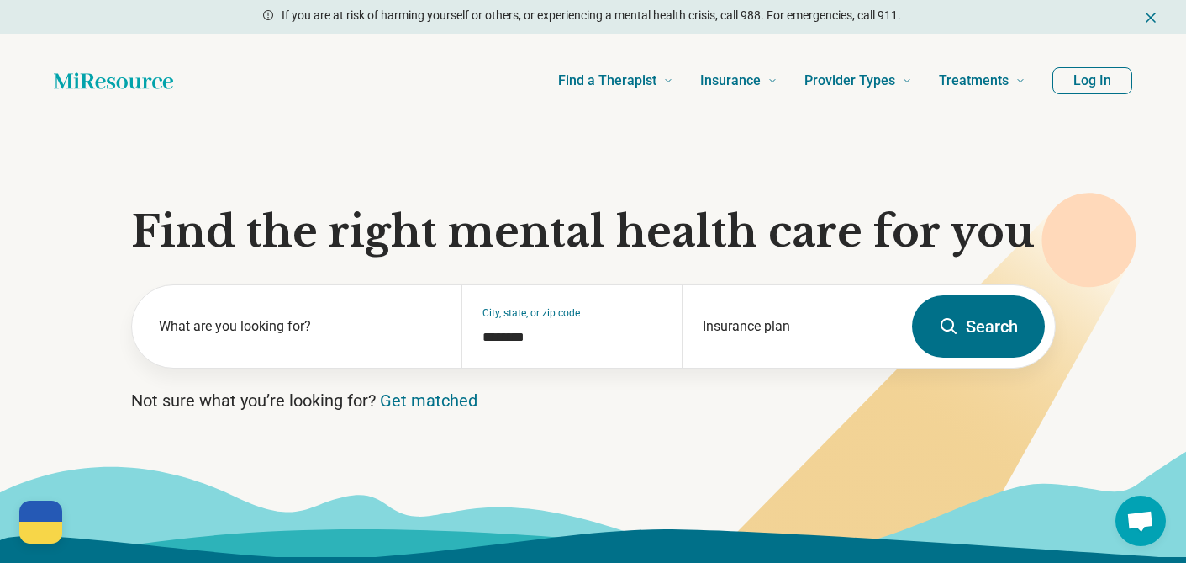
click at [1084, 84] on button "Log In" at bounding box center [1093, 80] width 80 height 27
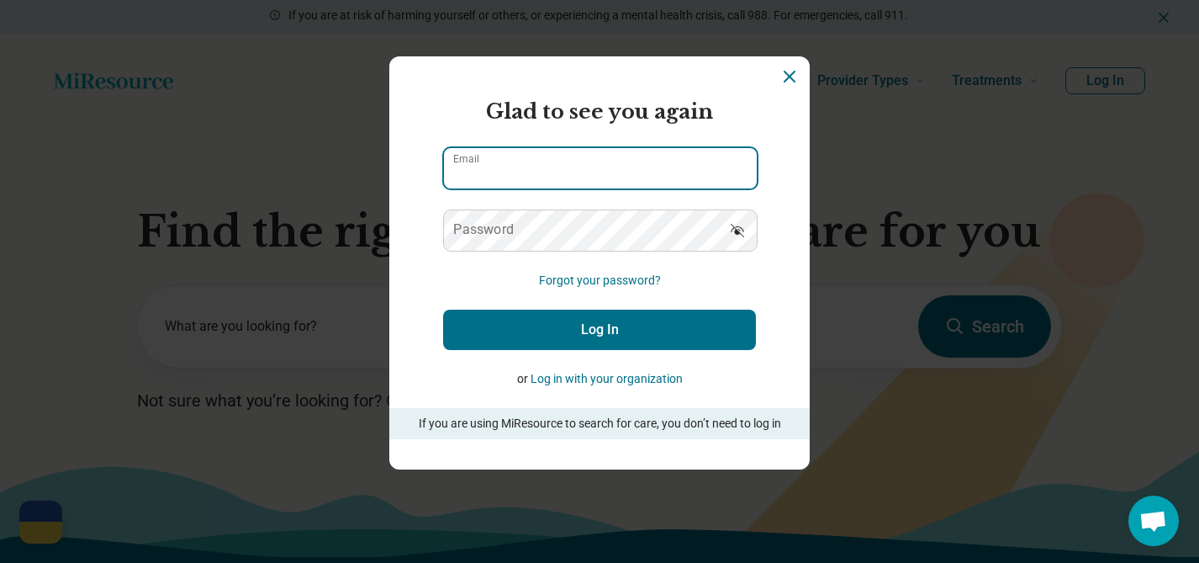
type input "**********"
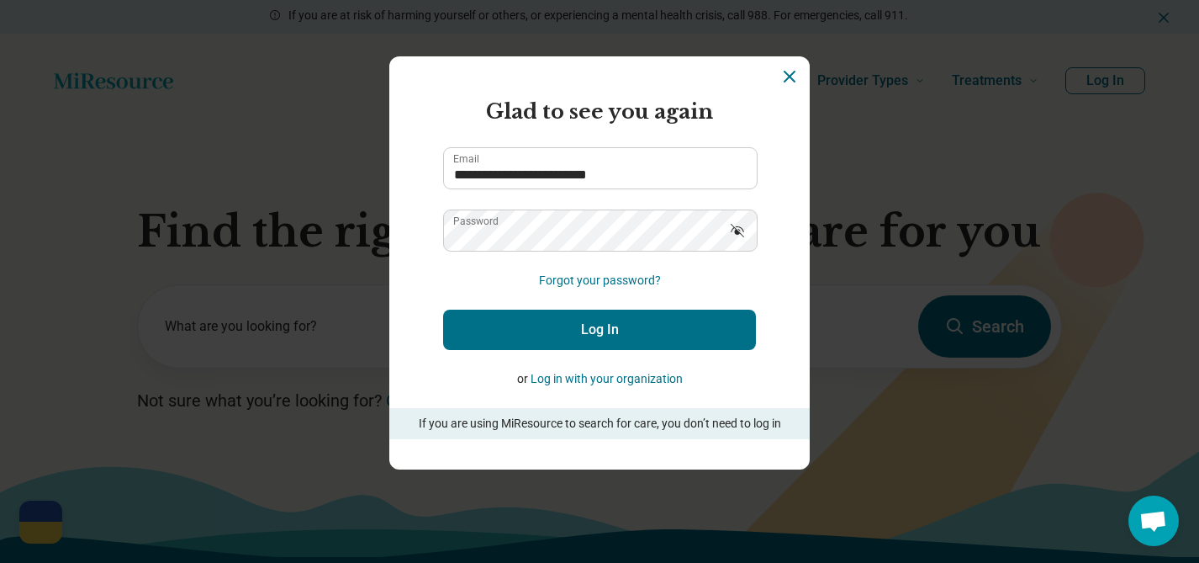
click at [620, 336] on button "Log In" at bounding box center [599, 329] width 313 height 40
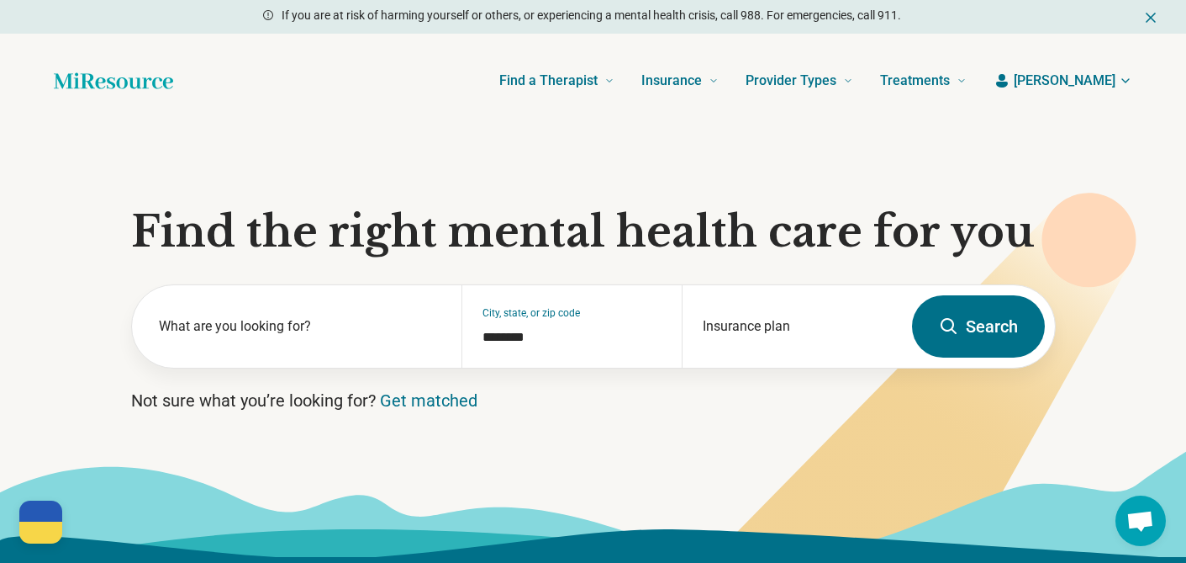
click at [1107, 79] on span "[PERSON_NAME]" at bounding box center [1065, 81] width 102 height 20
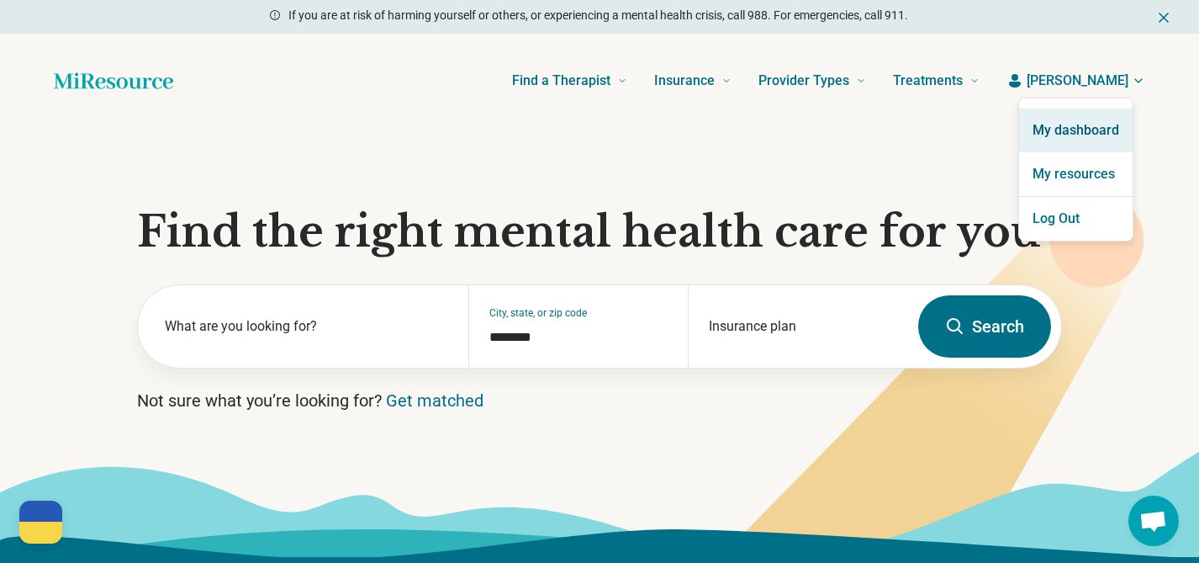
click at [1057, 128] on link "My dashboard" at bounding box center [1076, 130] width 114 height 44
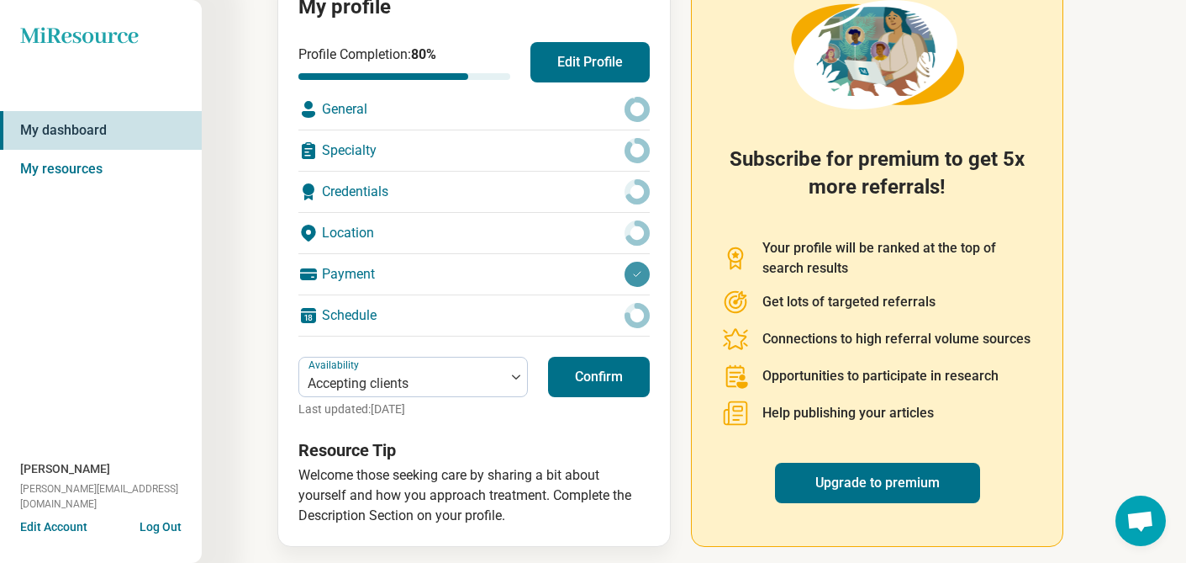
scroll to position [230, 0]
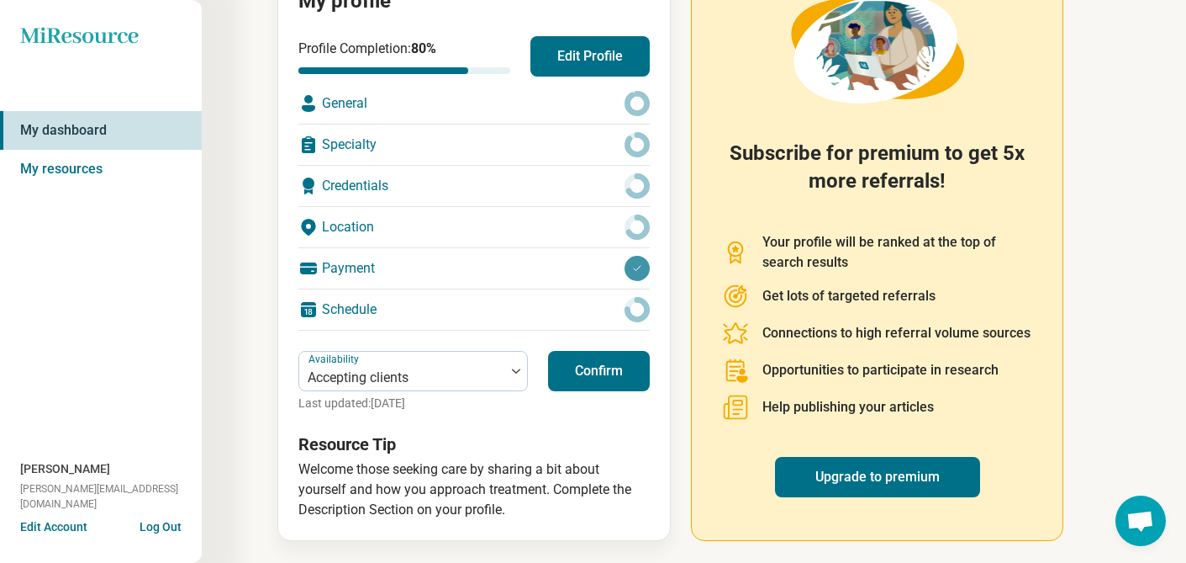
click at [622, 380] on button "Confirm" at bounding box center [599, 371] width 102 height 40
click at [930, 484] on link "Upgrade to premium" at bounding box center [877, 477] width 205 height 40
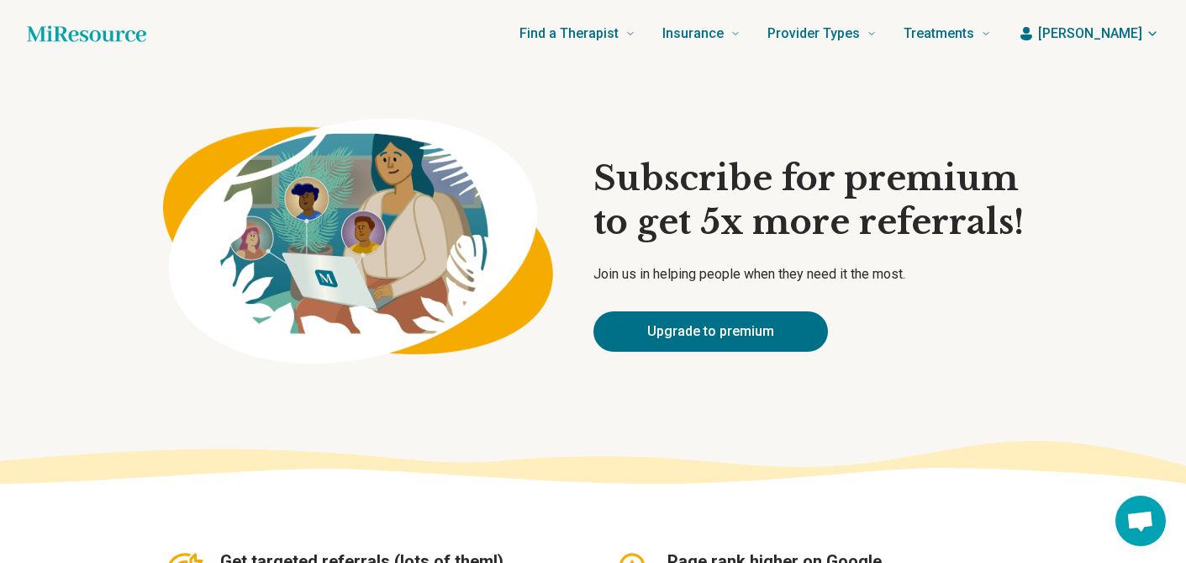
type textarea "*"
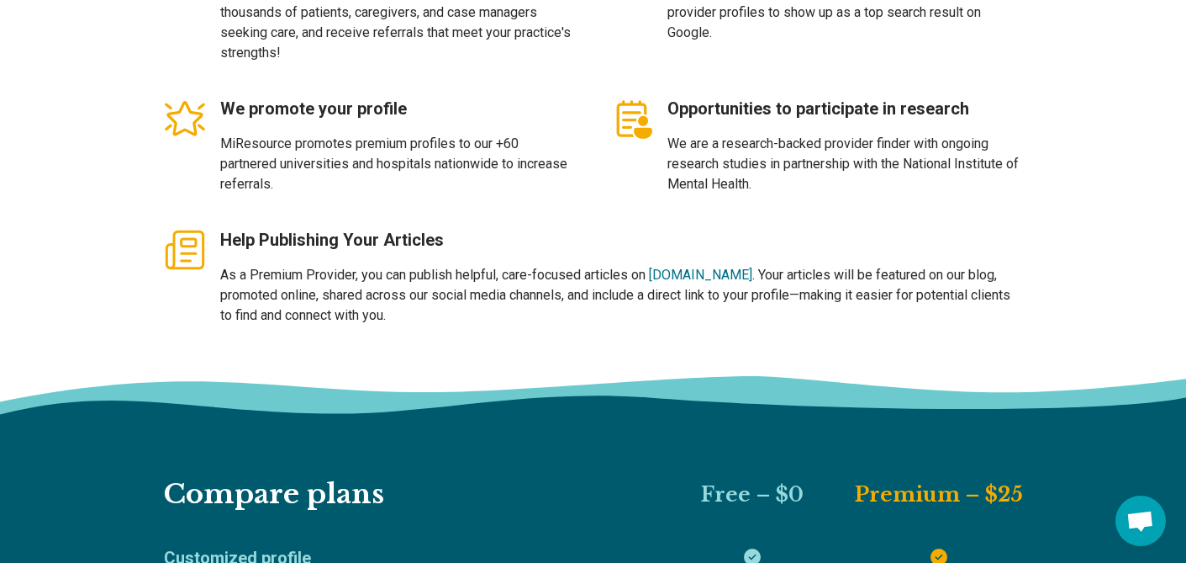
scroll to position [617, 0]
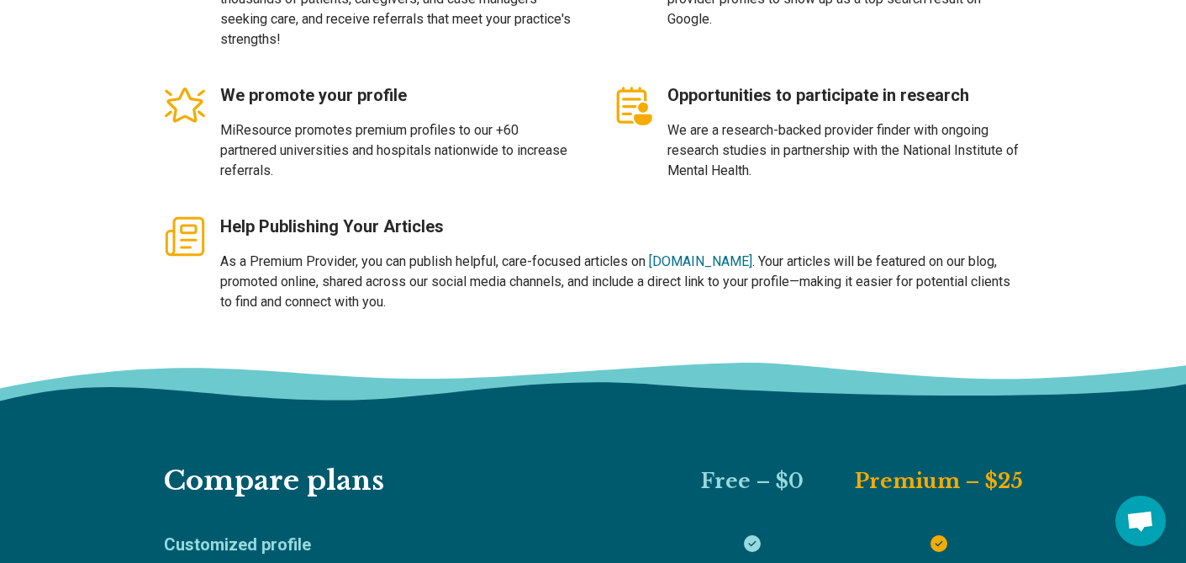
drag, startPoint x: 1191, startPoint y: 59, endPoint x: 1188, endPoint y: 182, distance: 123.6
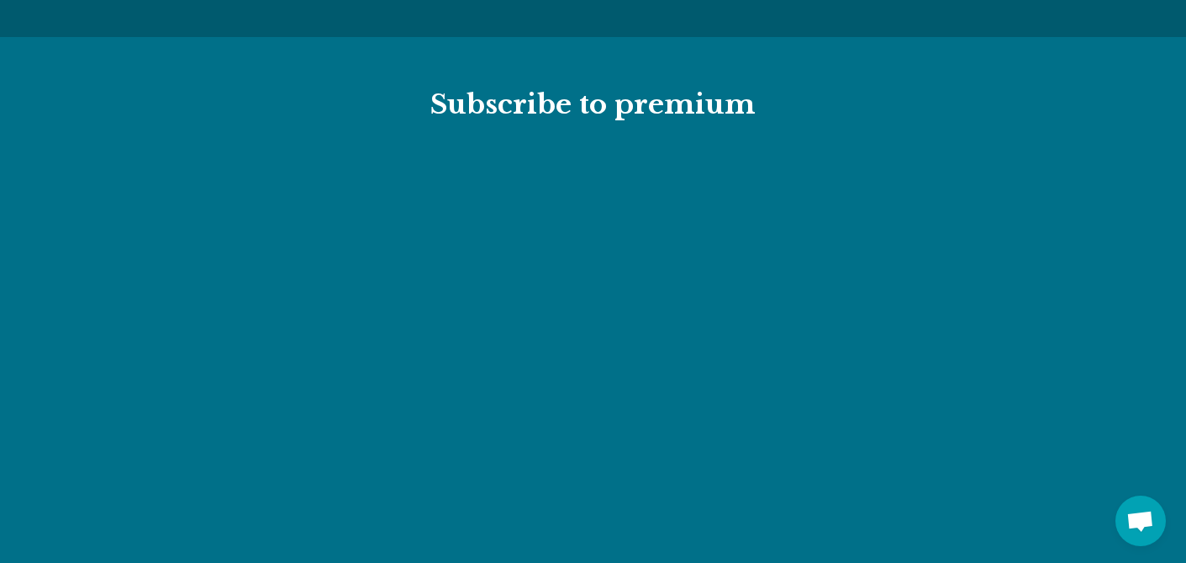
scroll to position [1915, 0]
